Goal: Check status: Check status

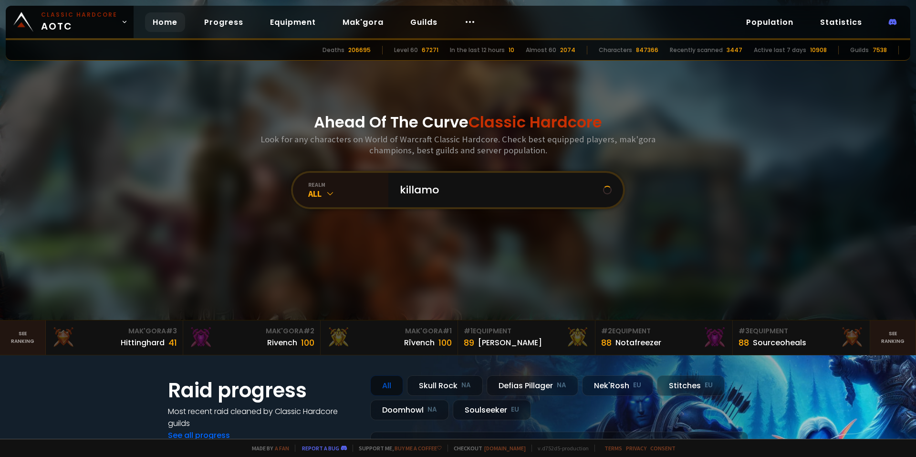
type input "killamor"
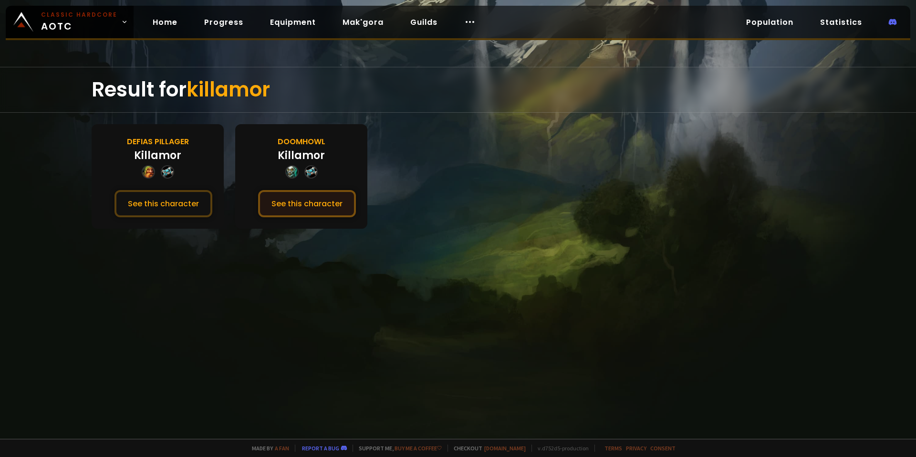
click at [284, 200] on button "See this character" at bounding box center [307, 203] width 98 height 27
drag, startPoint x: 353, startPoint y: 175, endPoint x: 375, endPoint y: 170, distance: 22.0
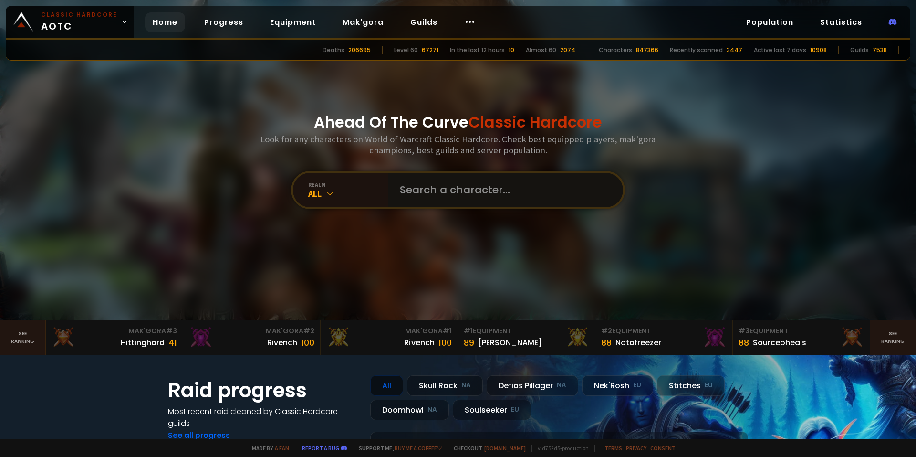
click at [495, 180] on input "text" at bounding box center [503, 190] width 218 height 34
type input "fknhapp"
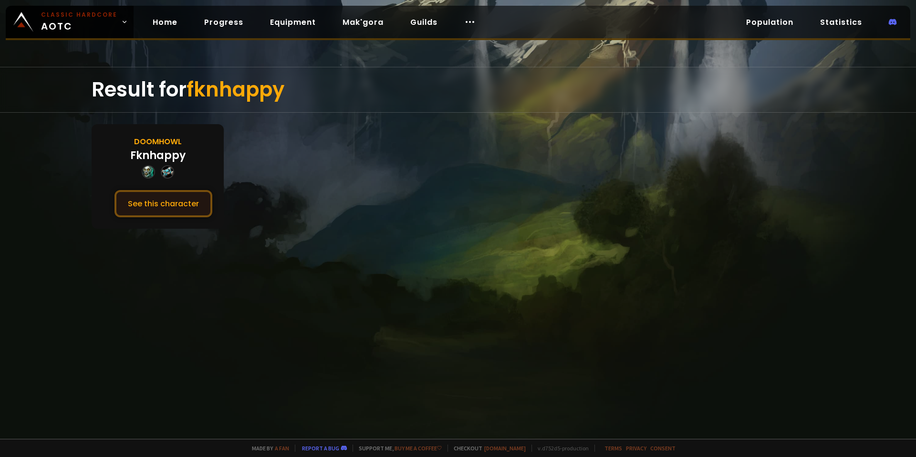
click at [184, 191] on button "See this character" at bounding box center [163, 203] width 98 height 27
drag, startPoint x: 422, startPoint y: 225, endPoint x: 448, endPoint y: 233, distance: 27.9
